Goal: Check status: Check status

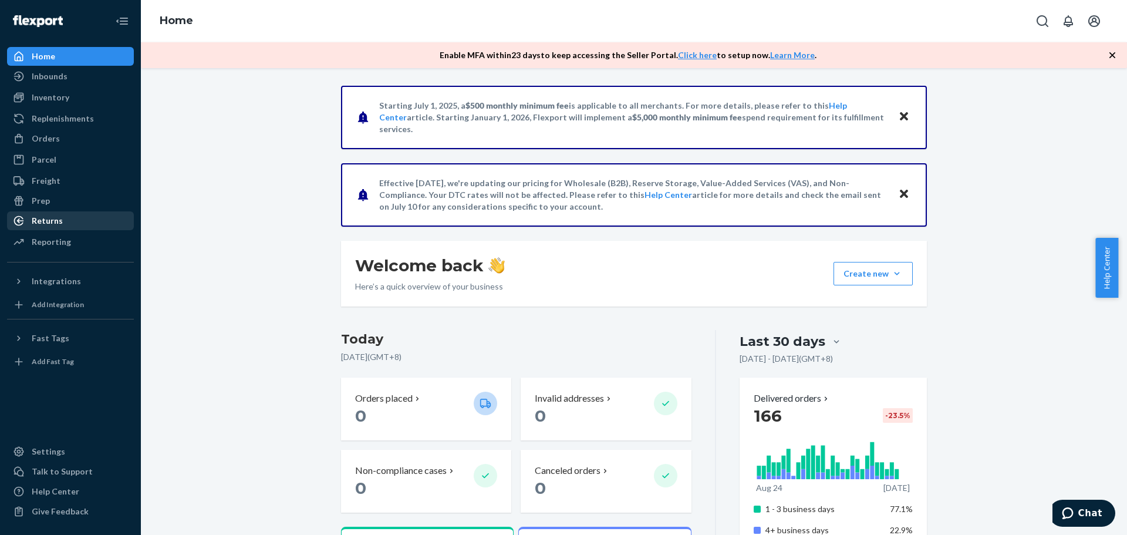
click at [58, 217] on div "Returns" at bounding box center [47, 221] width 31 height 12
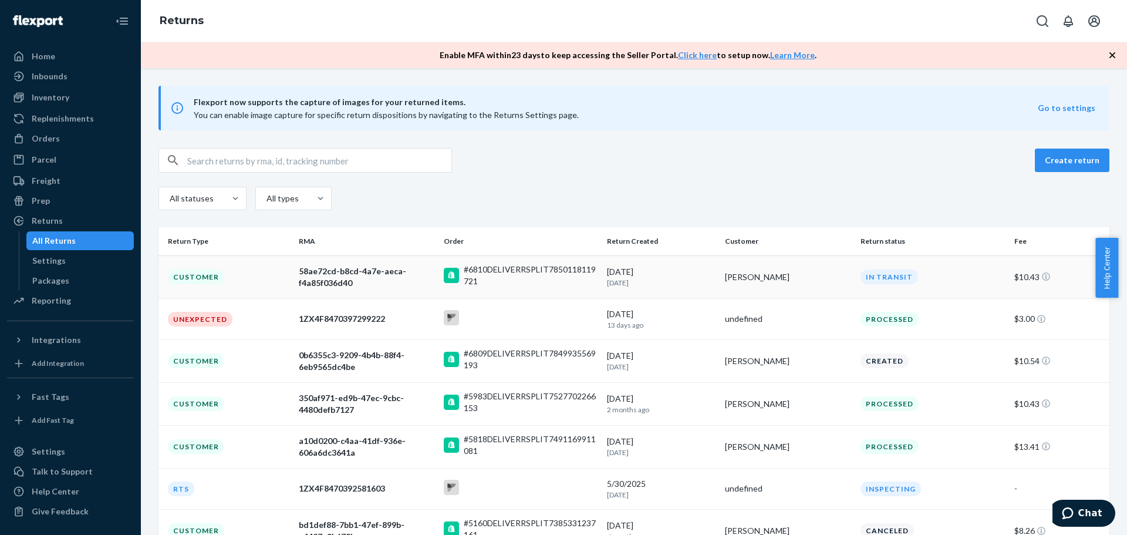
click at [569, 285] on div "#6810DELIVERRSPLIT7850118119721" at bounding box center [531, 275] width 134 height 23
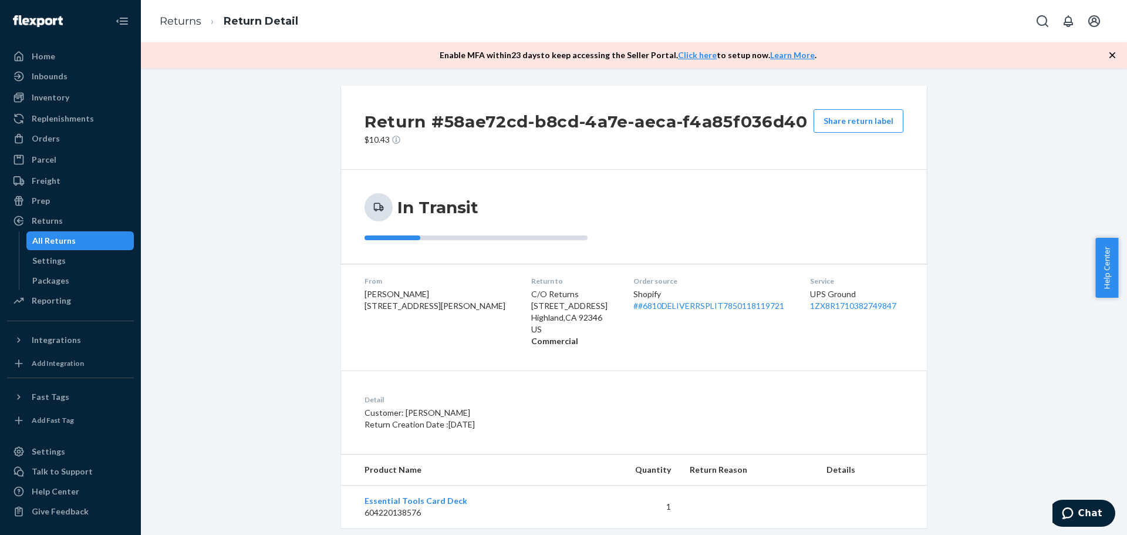
click at [74, 244] on div "All Returns" at bounding box center [81, 241] width 106 height 16
